Goal: Transaction & Acquisition: Book appointment/travel/reservation

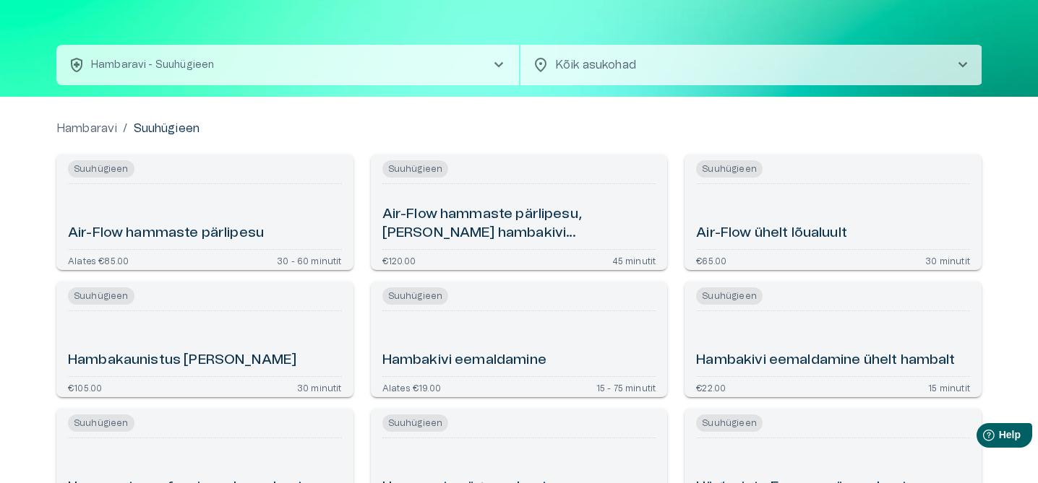
scroll to position [44, 0]
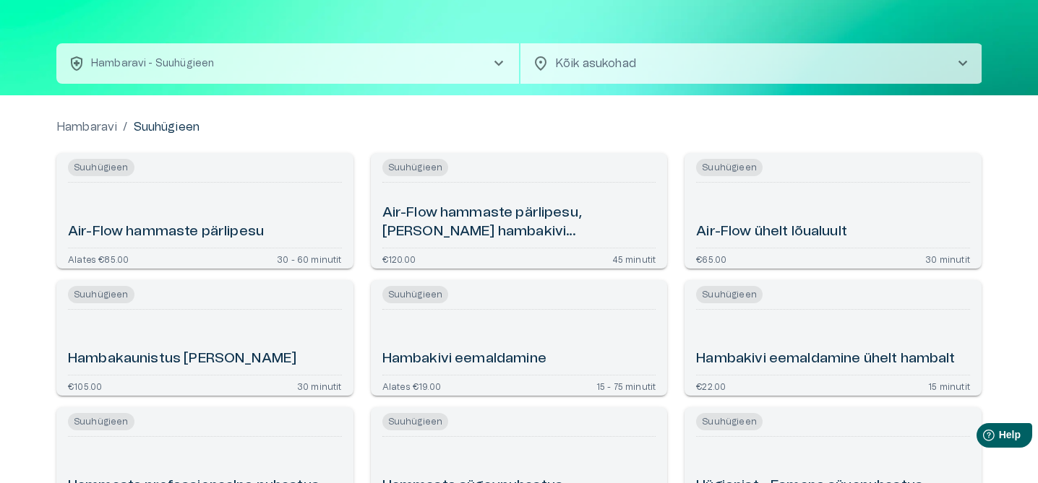
click at [216, 223] on h6 "Air-Flow hammaste pärlipesu" at bounding box center [166, 233] width 196 height 20
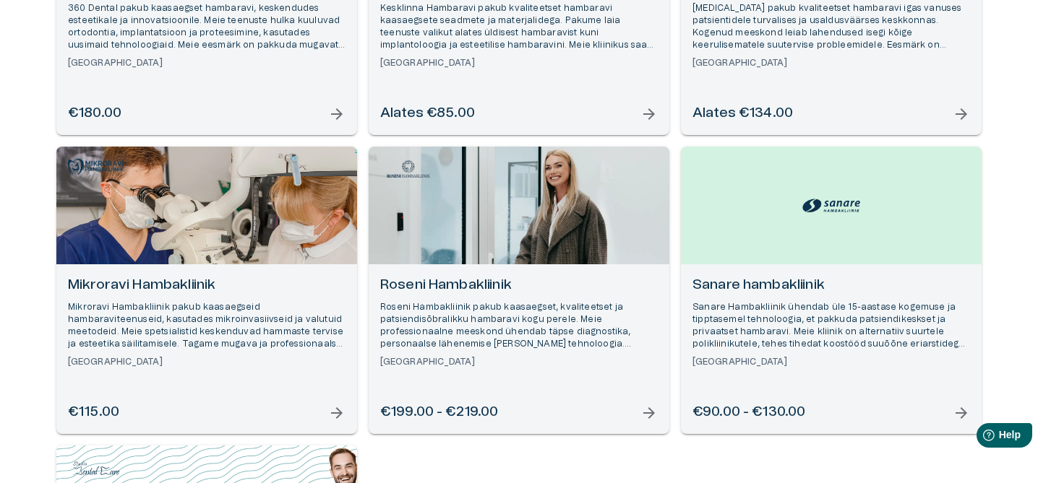
scroll to position [367, 0]
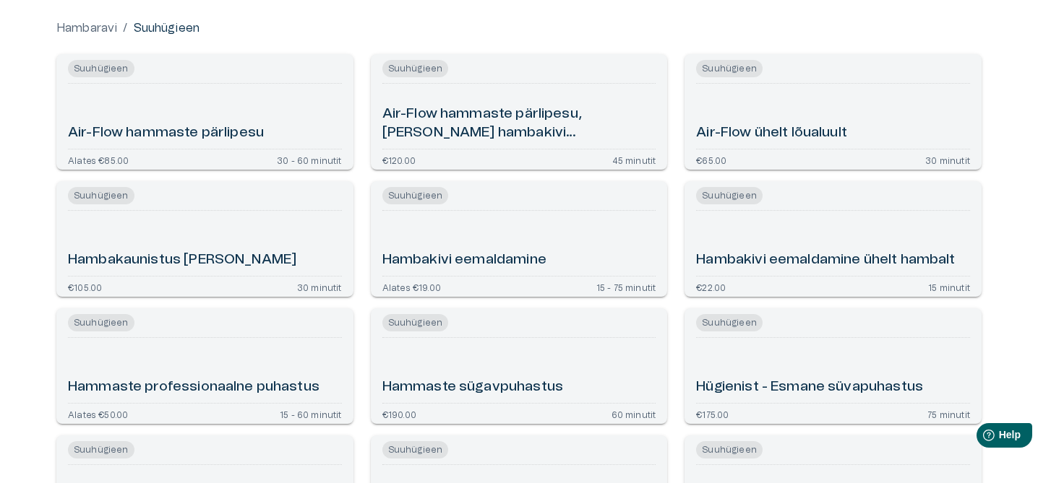
scroll to position [444, 0]
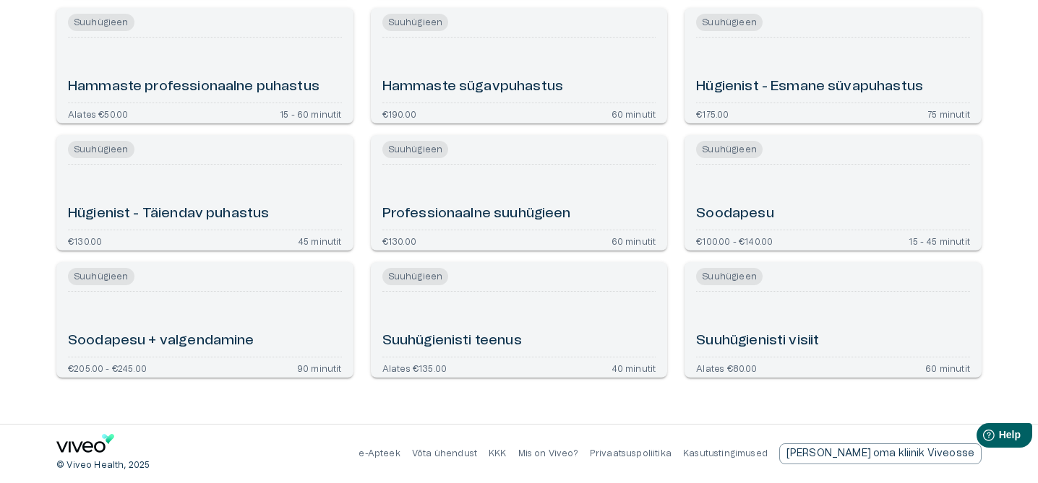
click at [764, 207] on h6 "Soodapesu" at bounding box center [734, 215] width 77 height 20
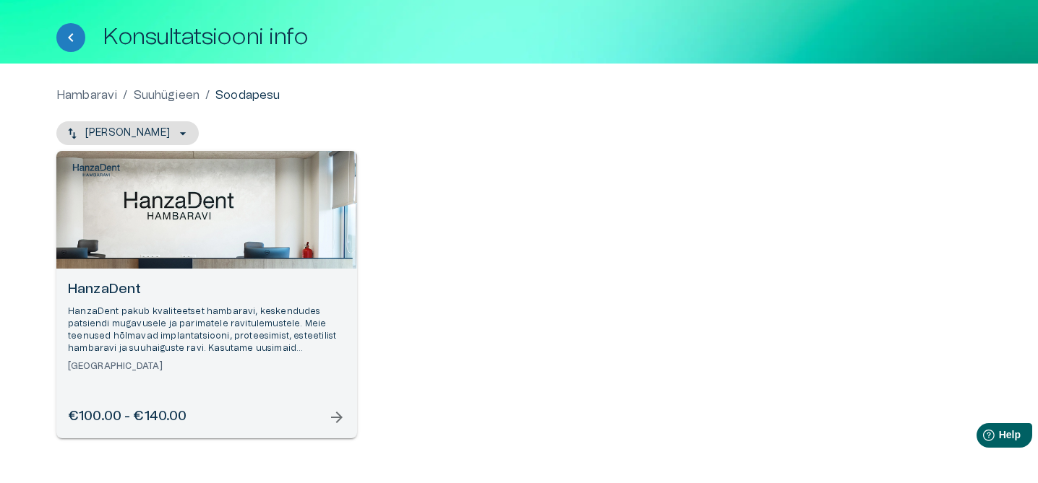
scroll to position [125, 0]
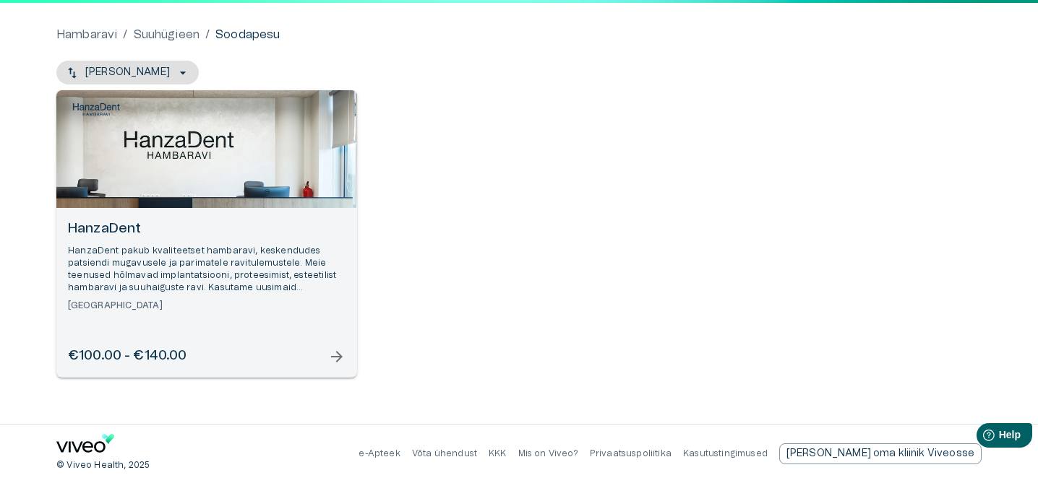
click at [133, 278] on p "HanzaDent pakub kvaliteetset hambaravi, keskendudes patsiendi mugavusele ja par…" at bounding box center [207, 270] width 278 height 50
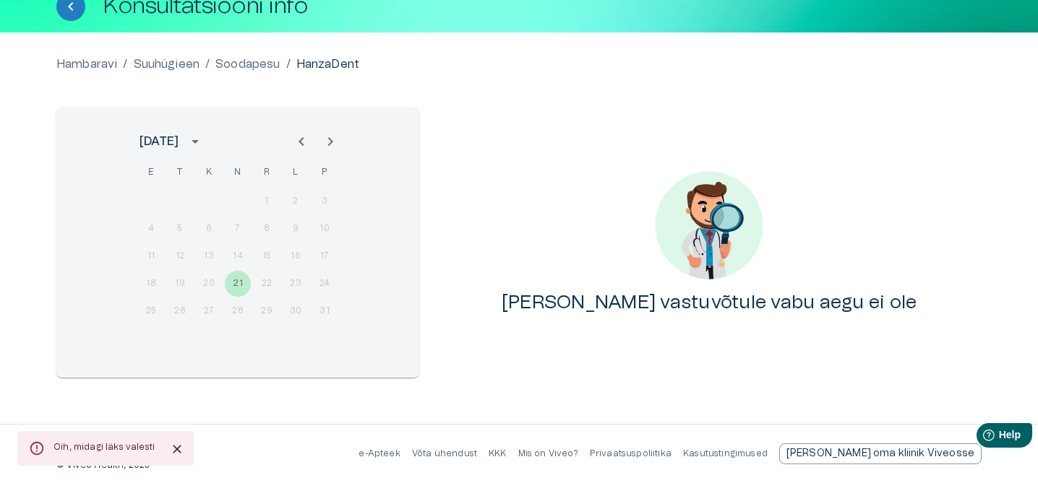
scroll to position [95, 0]
click at [335, 146] on icon "Next month" at bounding box center [330, 141] width 17 height 17
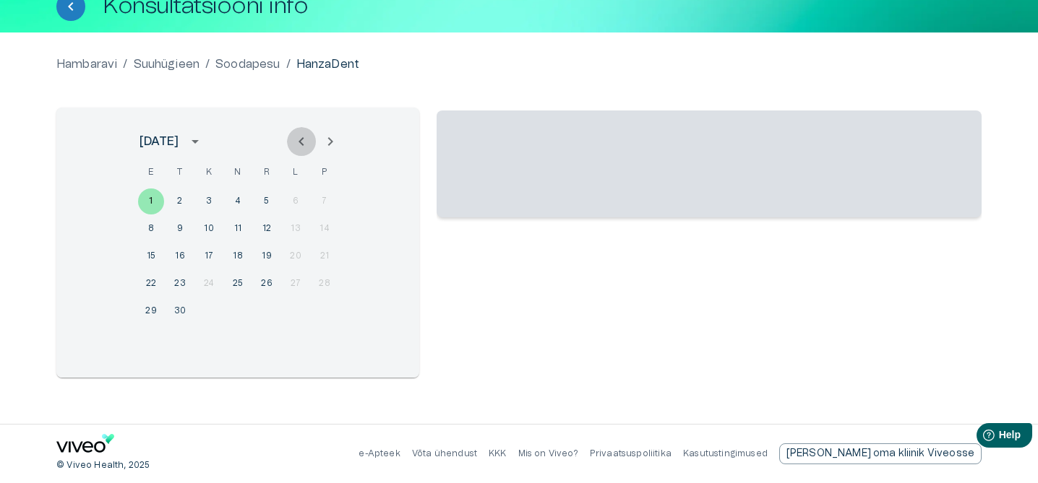
click at [300, 144] on icon "Previous month" at bounding box center [301, 141] width 17 height 17
click at [329, 142] on icon "Next month" at bounding box center [330, 141] width 17 height 17
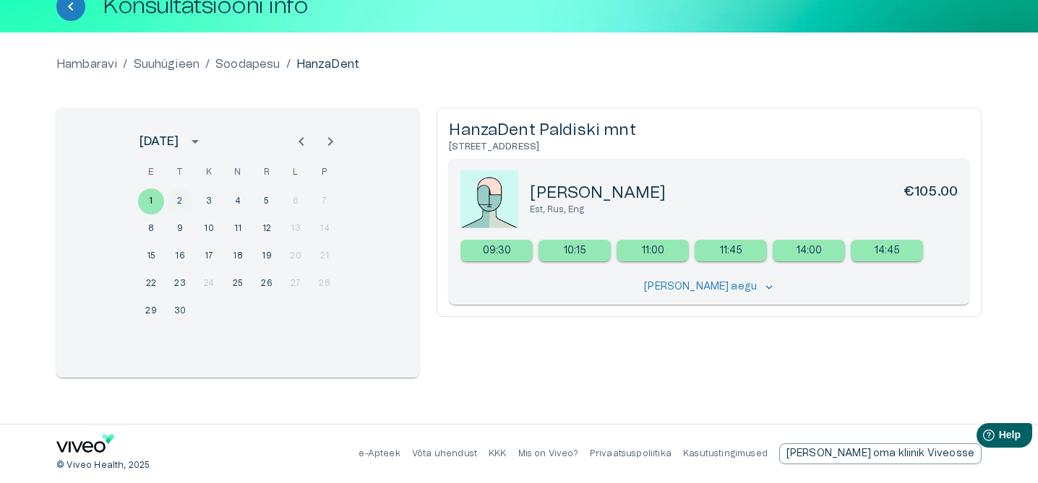
click at [189, 199] on button "2" at bounding box center [180, 202] width 26 height 26
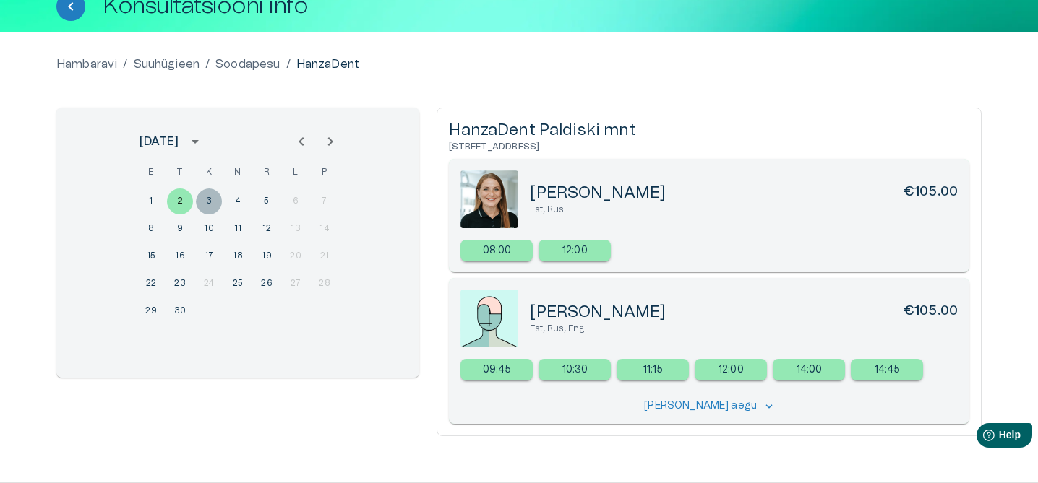
click at [213, 204] on button "3" at bounding box center [209, 202] width 26 height 26
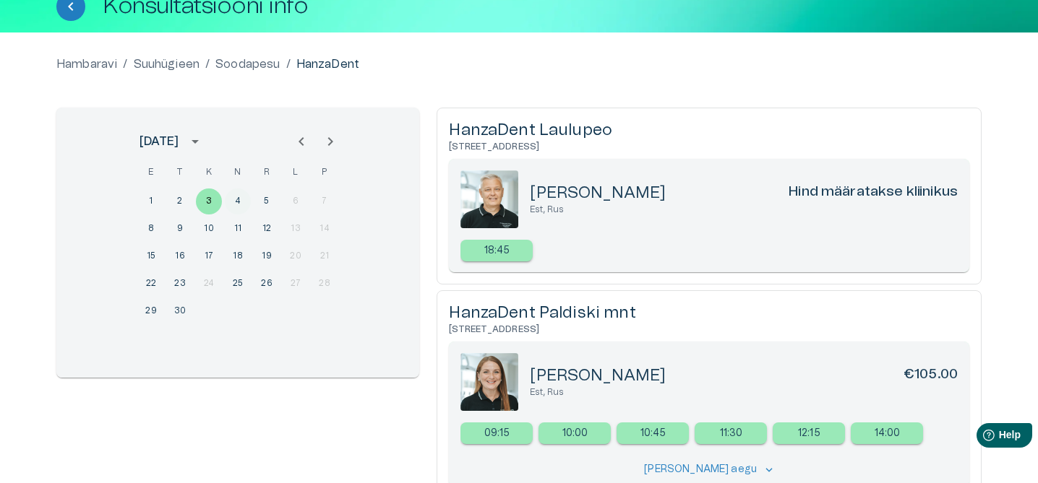
click at [246, 206] on button "4" at bounding box center [238, 202] width 26 height 26
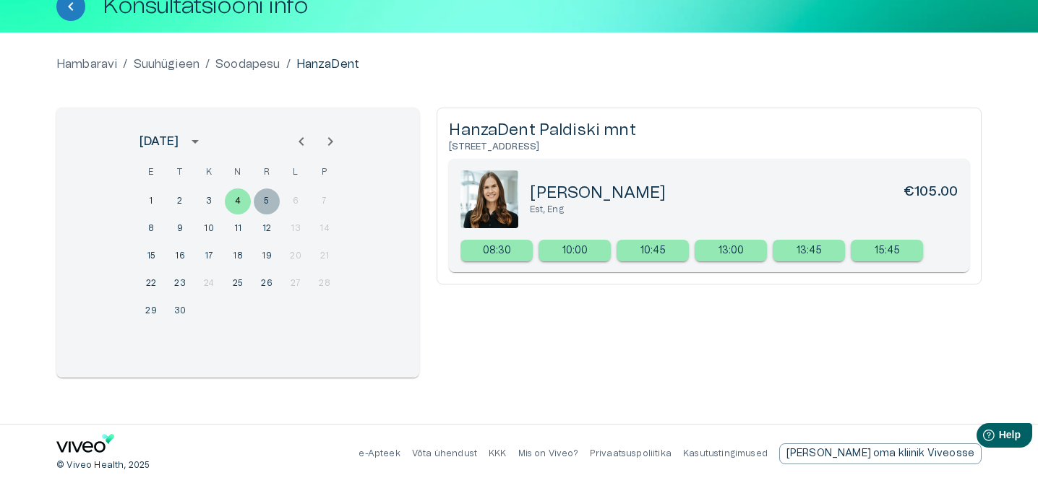
click at [264, 206] on button "5" at bounding box center [267, 202] width 26 height 26
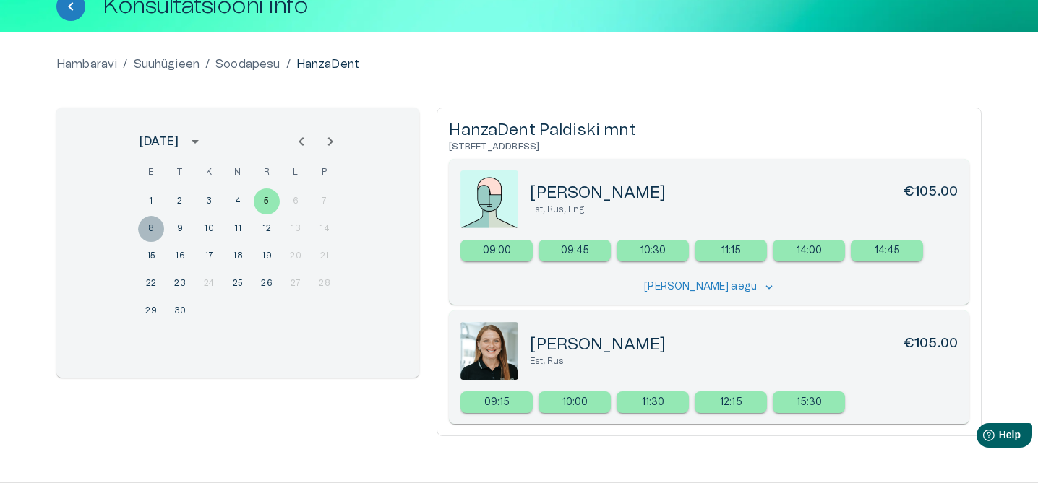
click at [155, 228] on button "8" at bounding box center [151, 229] width 26 height 26
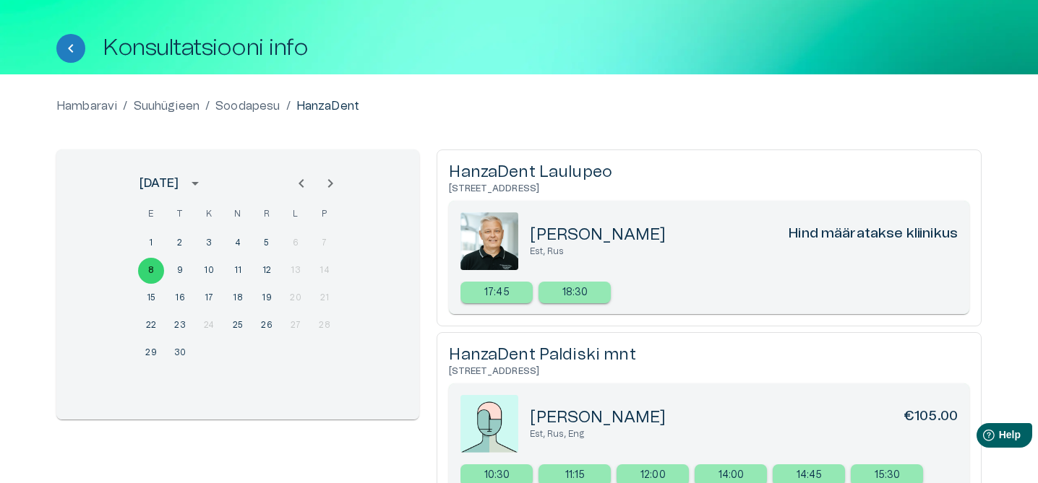
scroll to position [50, 0]
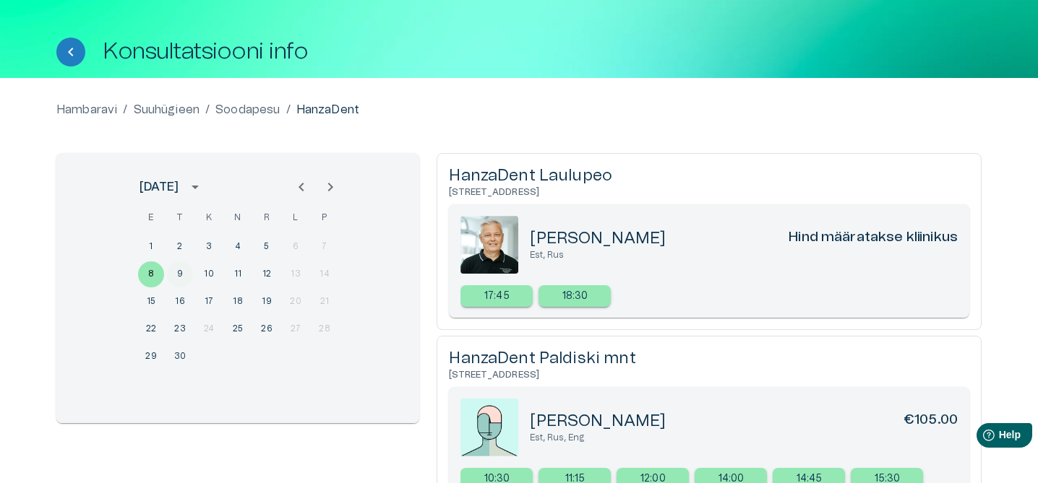
click at [182, 277] on button "9" at bounding box center [180, 275] width 26 height 26
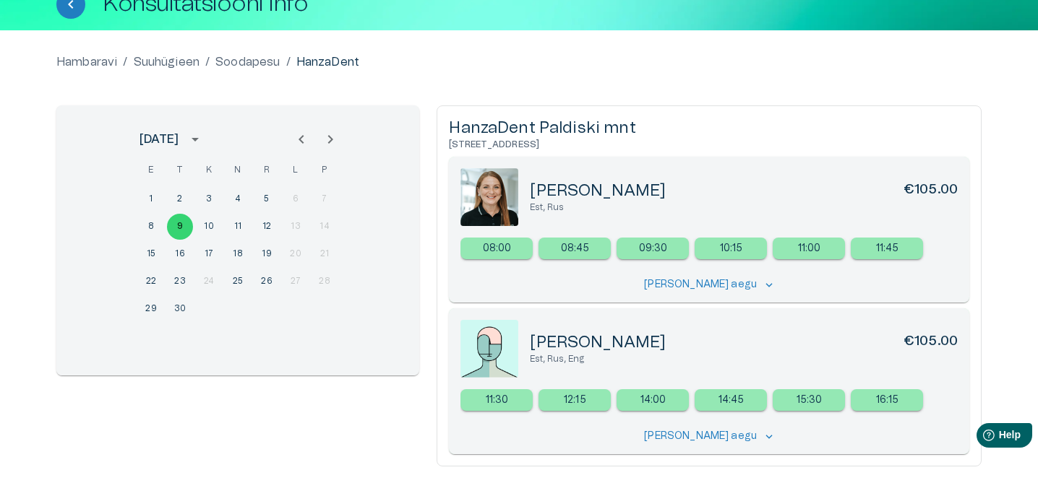
scroll to position [144, 0]
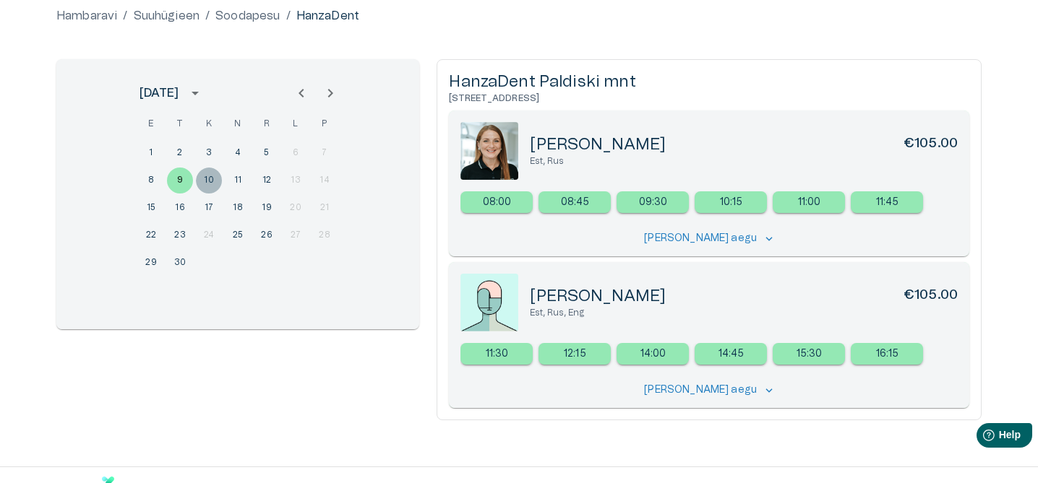
click at [216, 181] on button "10" at bounding box center [209, 181] width 26 height 26
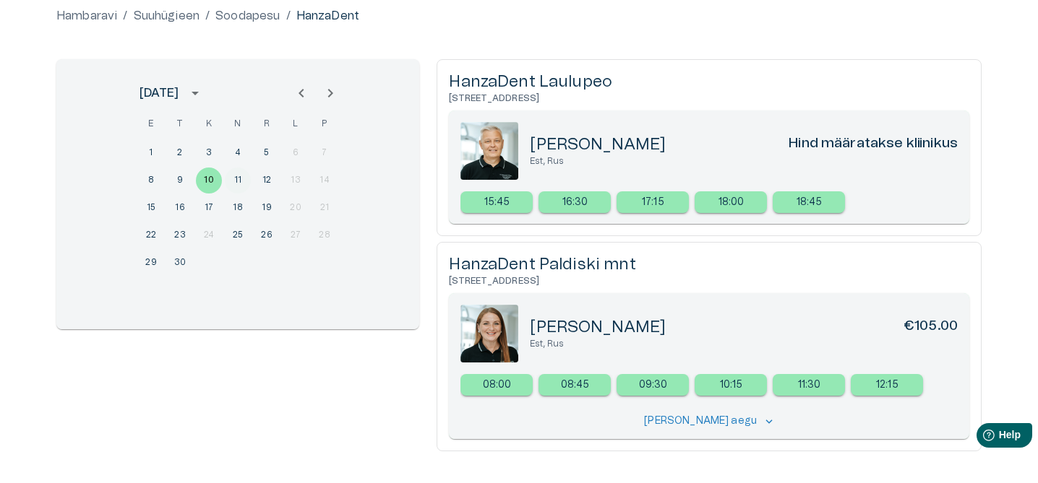
click at [238, 171] on button "11" at bounding box center [238, 181] width 26 height 26
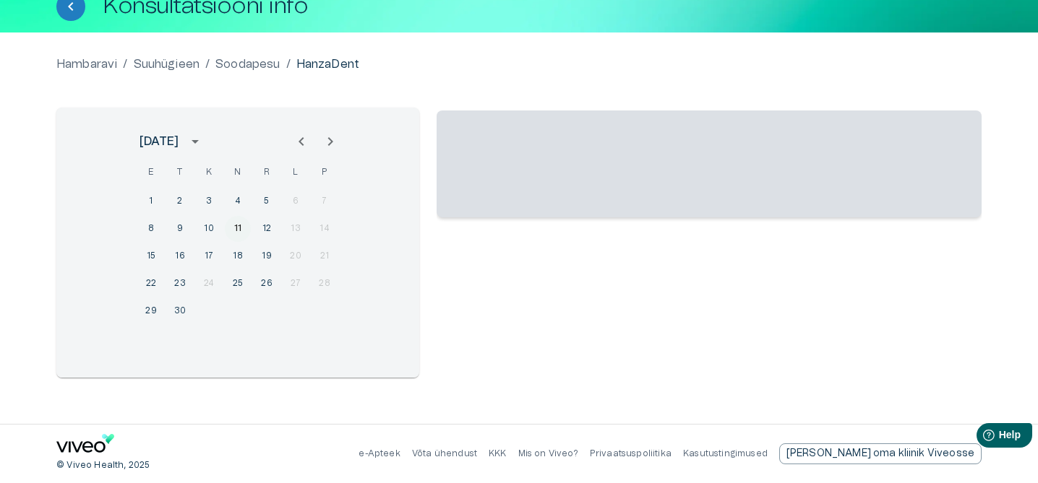
scroll to position [95, 0]
